Goal: Task Accomplishment & Management: Manage account settings

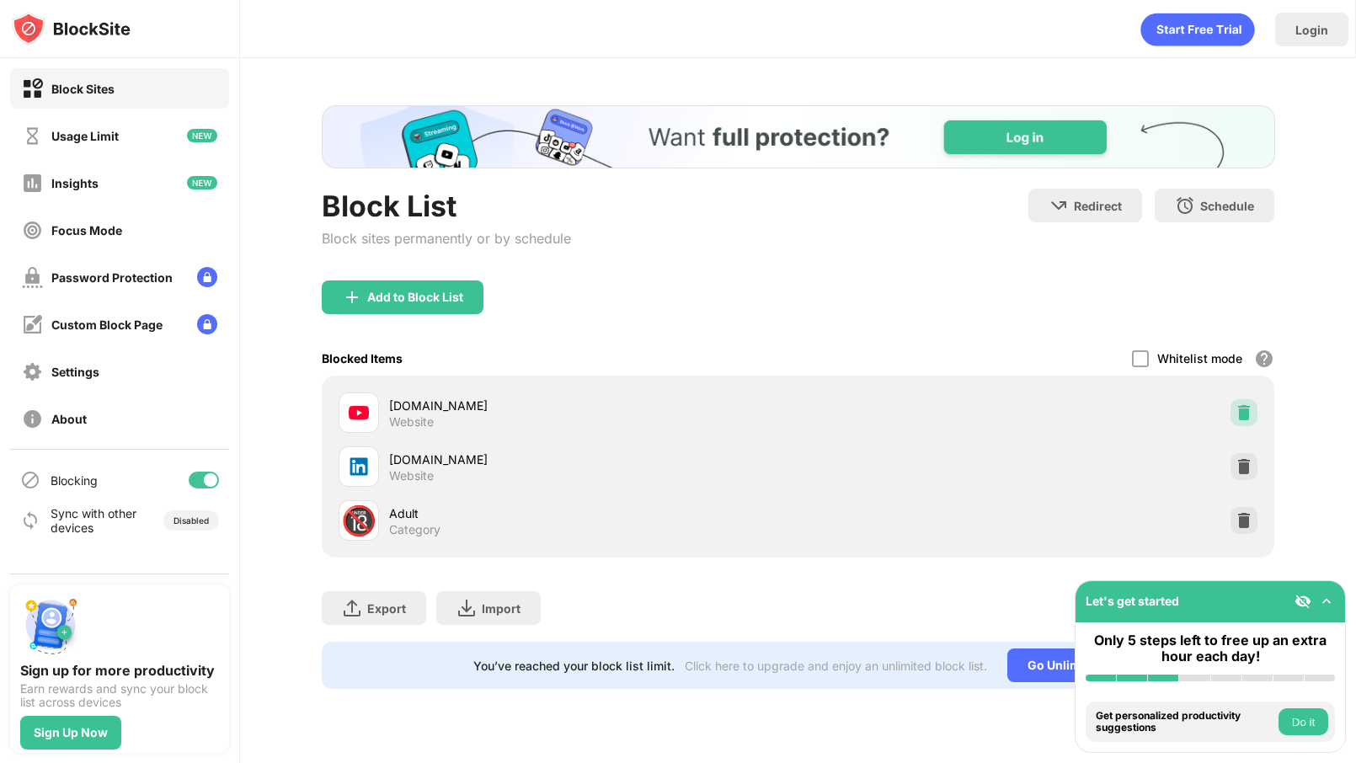
click at [1243, 404] on img at bounding box center [1243, 412] width 17 height 17
